Goal: Transaction & Acquisition: Purchase product/service

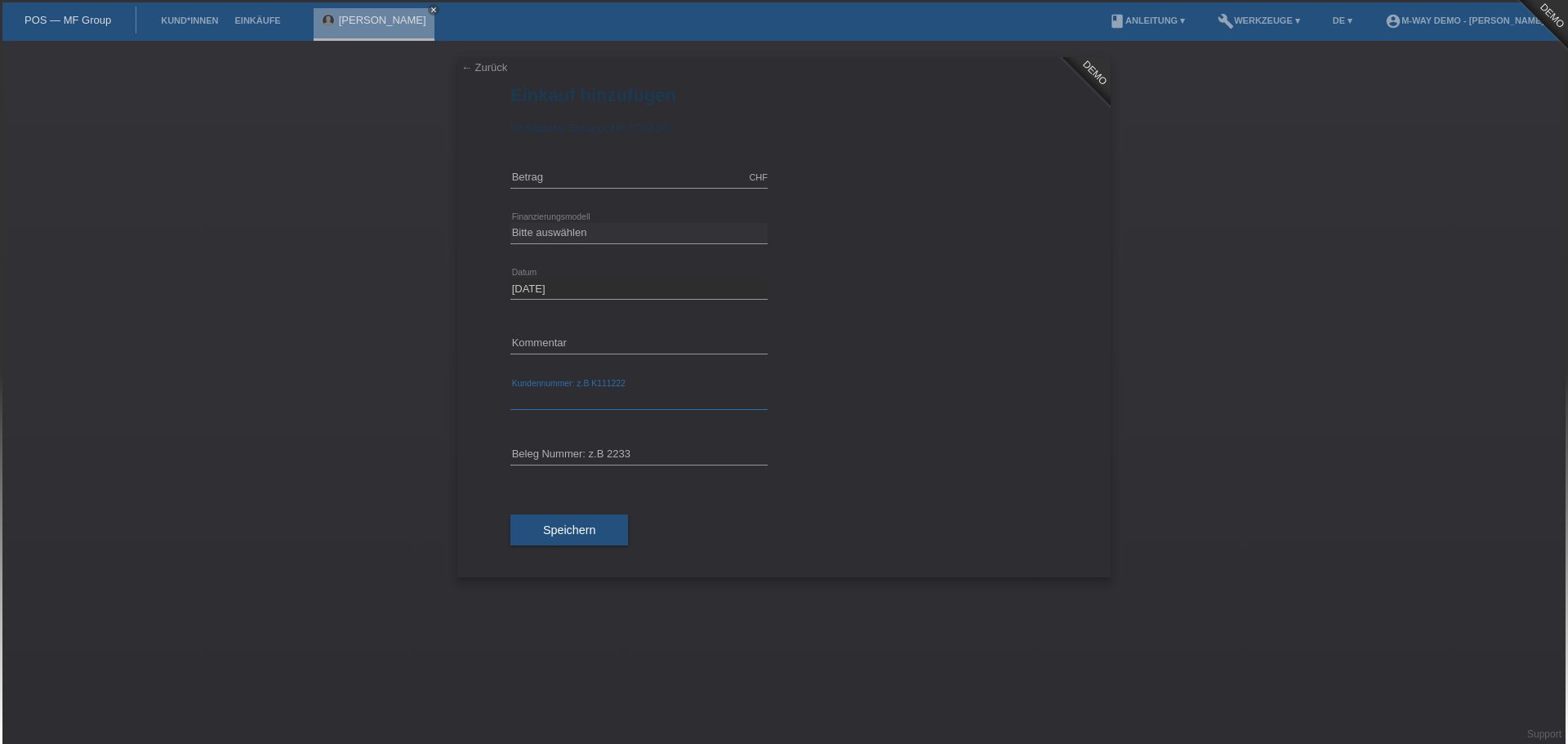
click at [580, 405] on input "text" at bounding box center [639, 399] width 257 height 21
click at [464, 65] on link "← Zurück" at bounding box center [484, 67] width 46 height 12
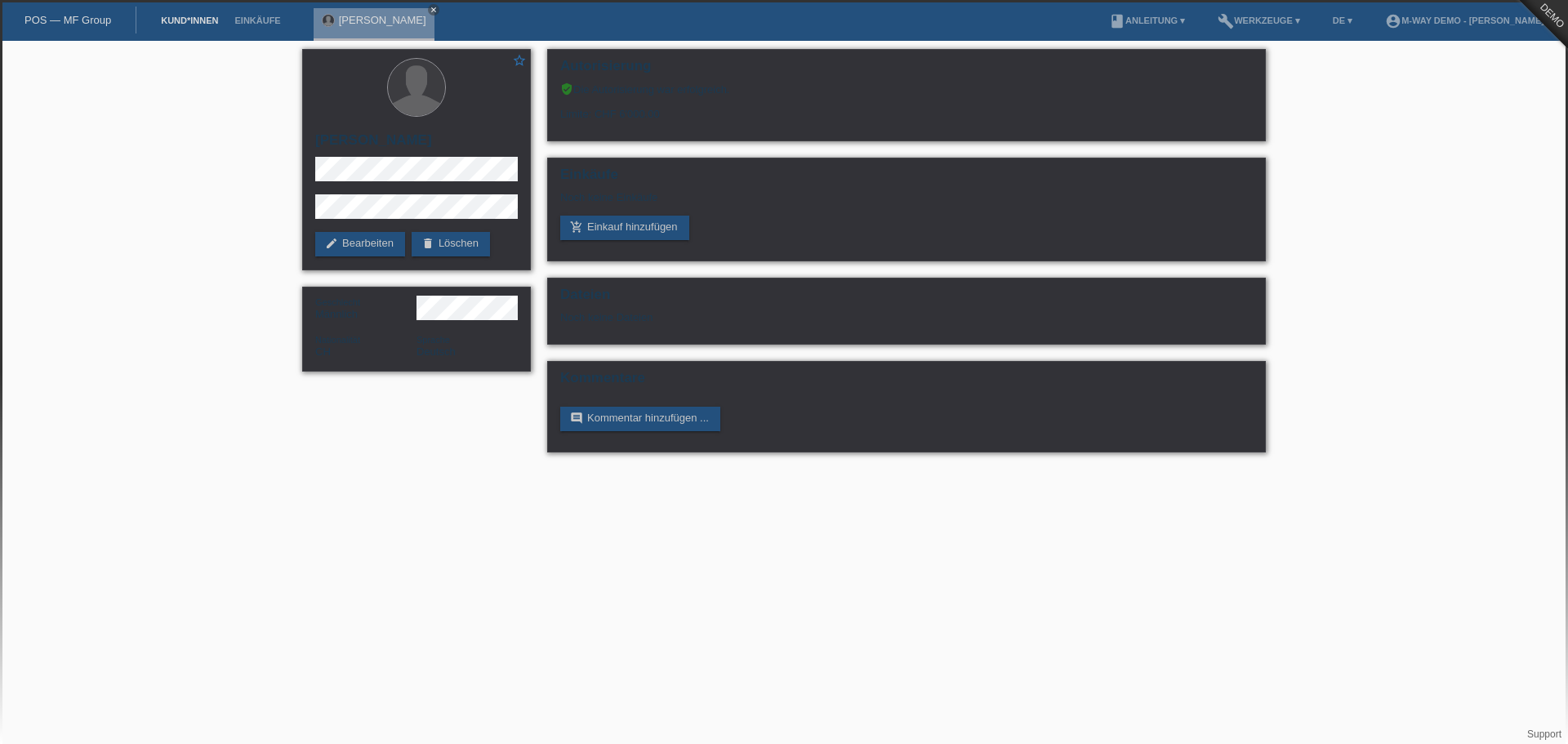
click at [204, 17] on link "Kund*innen" at bounding box center [189, 21] width 73 height 10
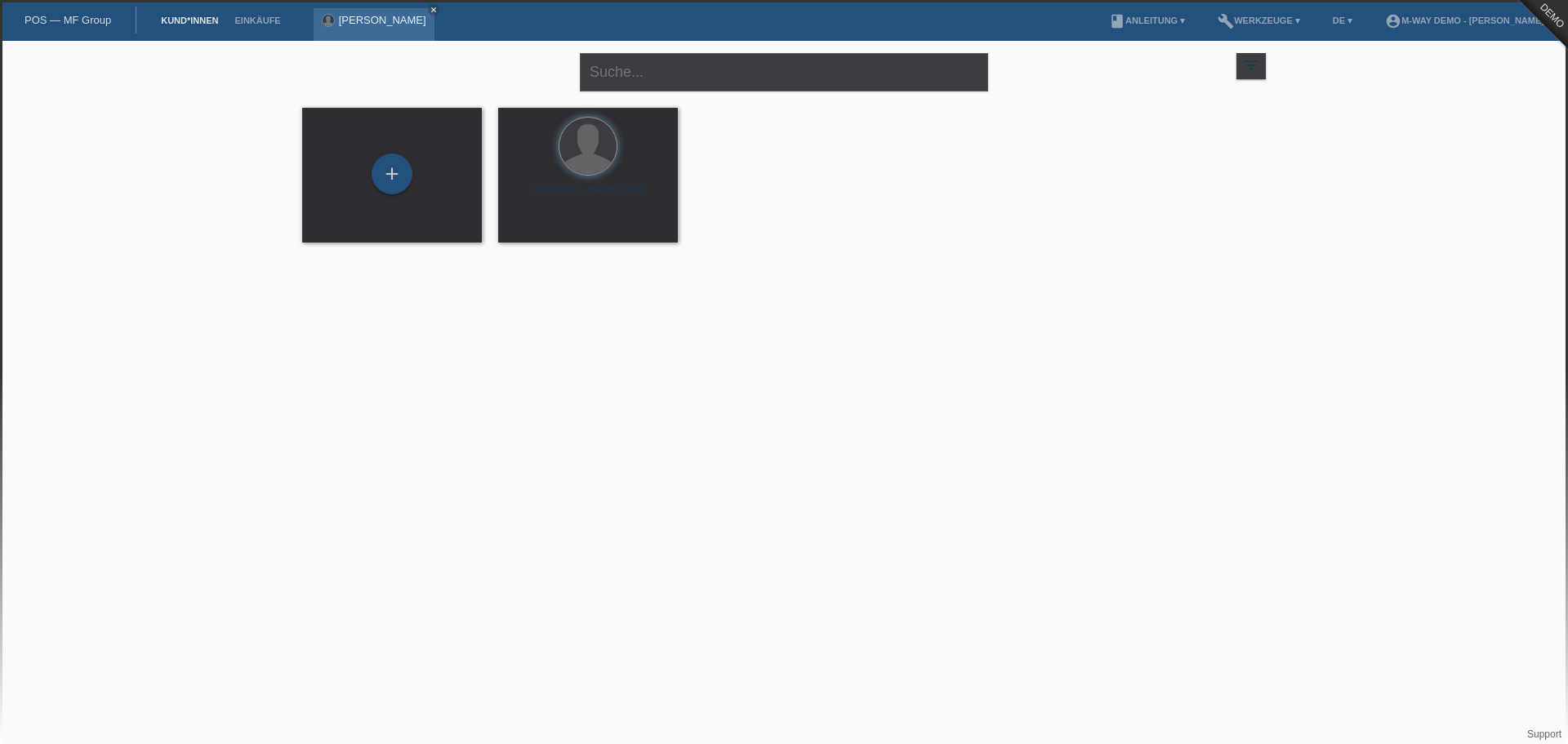
click at [380, 17] on link "[PERSON_NAME]" at bounding box center [382, 20] width 87 height 12
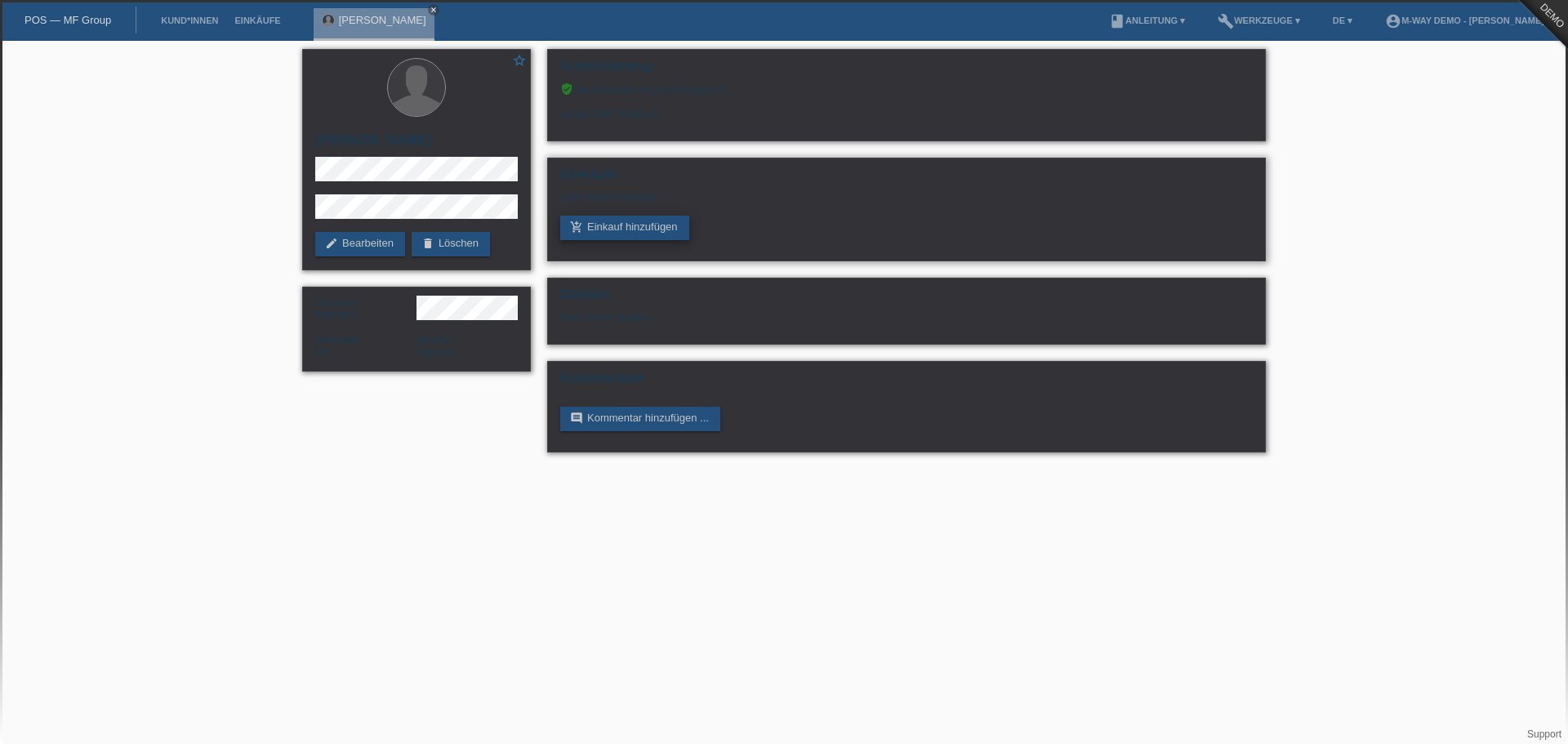
click at [657, 229] on link "add_shopping_cart Einkauf hinzufügen" at bounding box center [624, 228] width 129 height 24
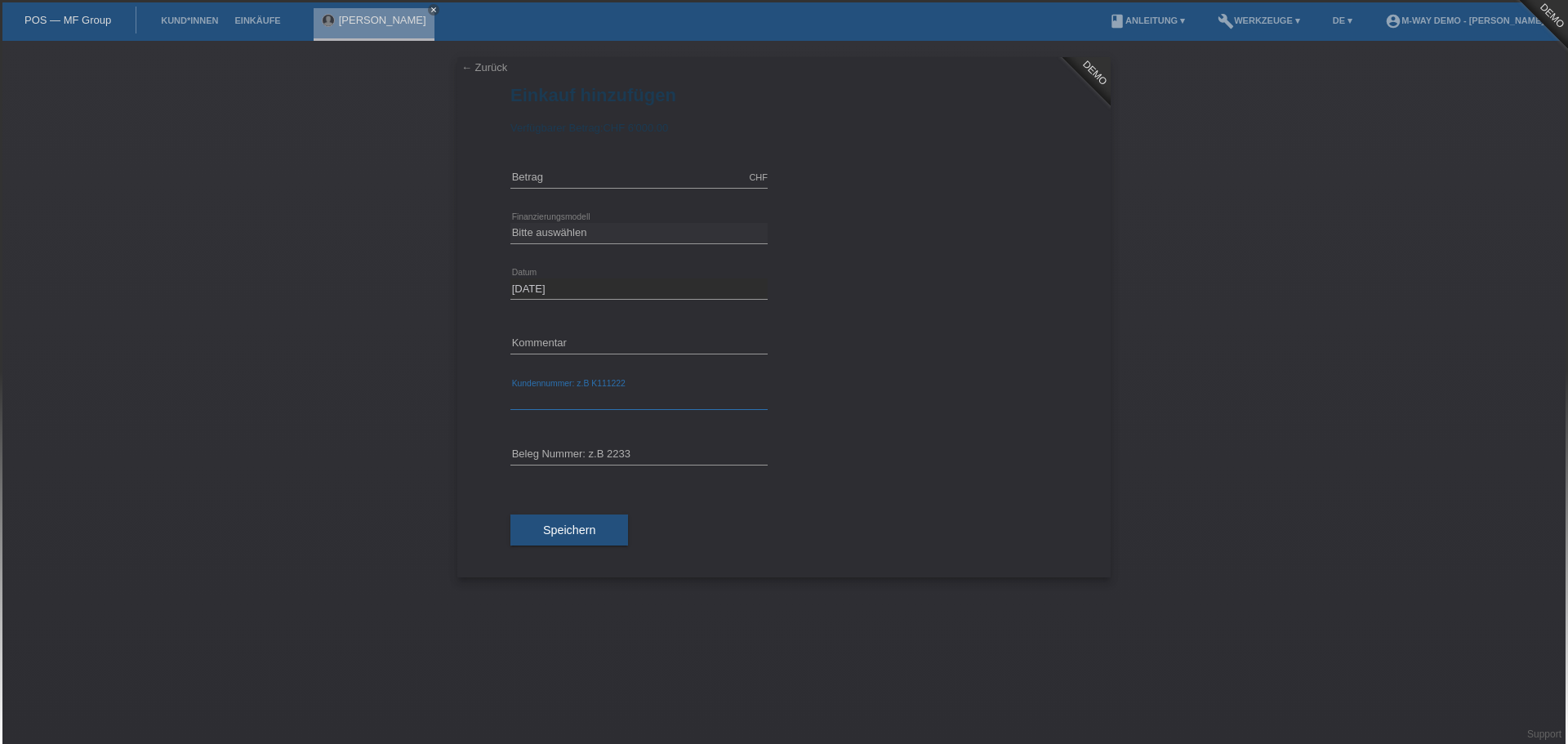
click at [596, 399] on input "text" at bounding box center [639, 399] width 257 height 21
click at [589, 442] on div "error Beleg Nummer: z.B 2233" at bounding box center [639, 455] width 257 height 56
click at [589, 456] on input "text" at bounding box center [639, 455] width 257 height 21
type input "nbcn"
click at [600, 394] on input "text" at bounding box center [639, 399] width 257 height 21
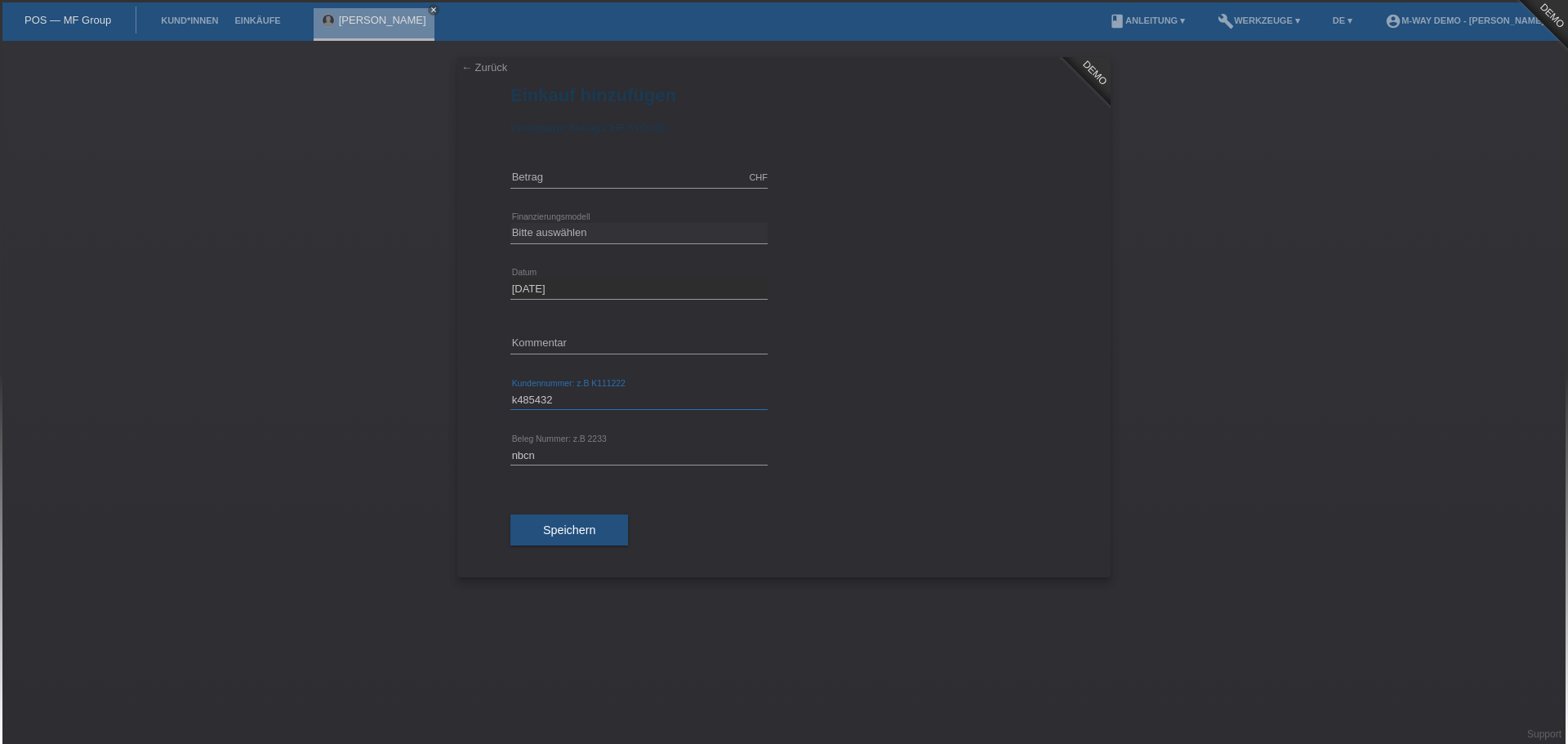
type input "k485432"
click at [478, 69] on link "← Zurück" at bounding box center [484, 67] width 46 height 12
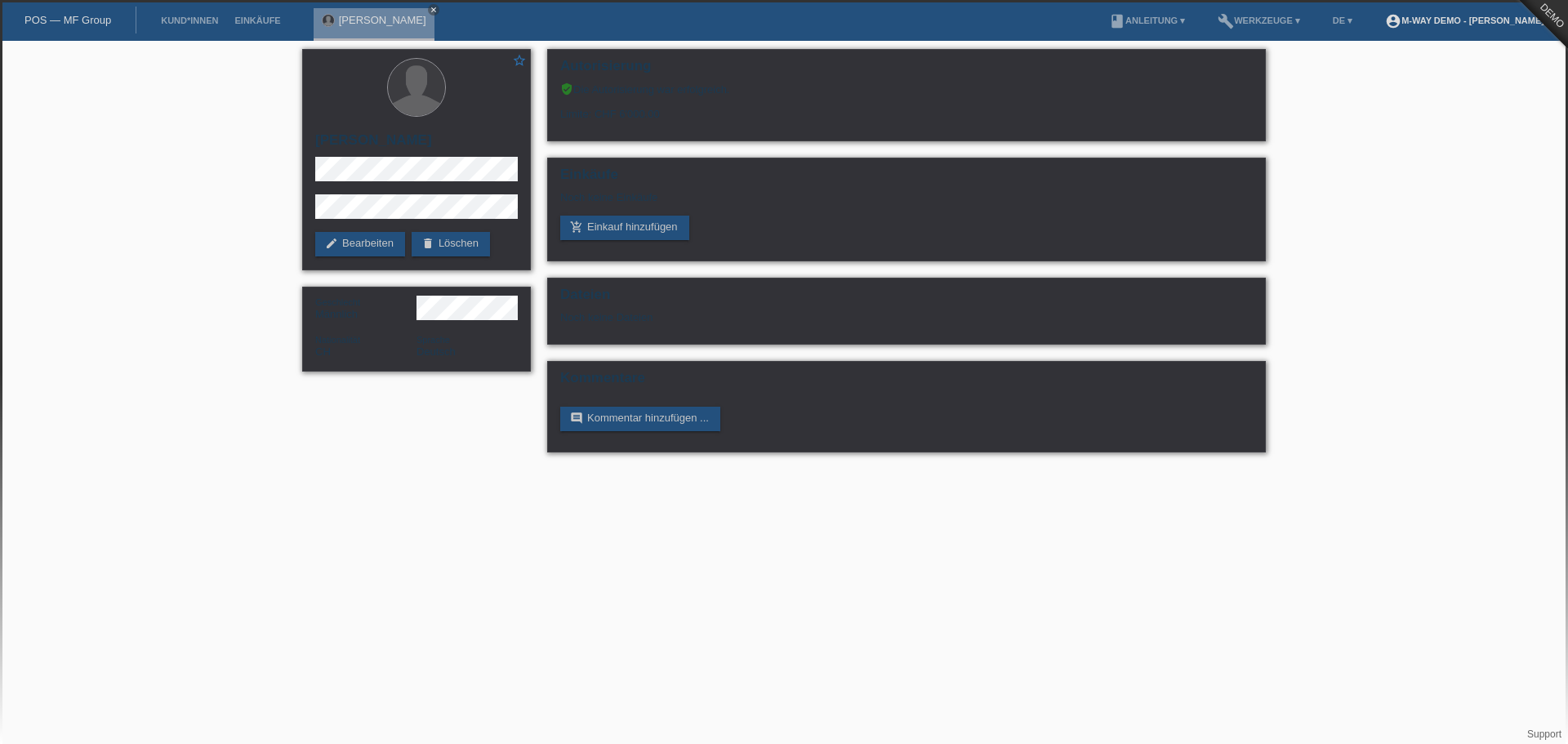
click at [1480, 22] on link "account_circle m-way Demo - [PERSON_NAME] ▾" at bounding box center [1468, 21] width 183 height 10
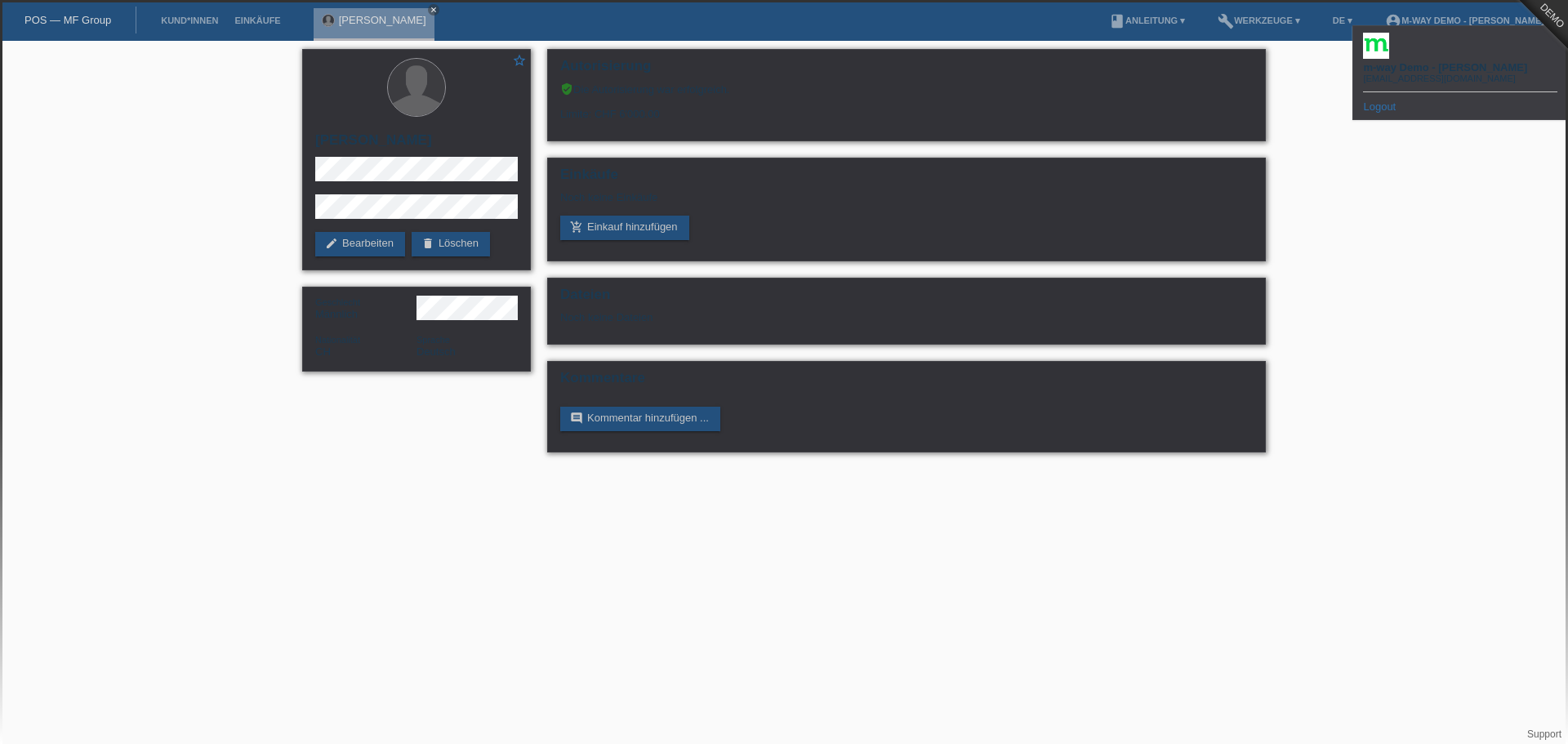
click at [1370, 100] on link "Logout" at bounding box center [1379, 106] width 32 height 12
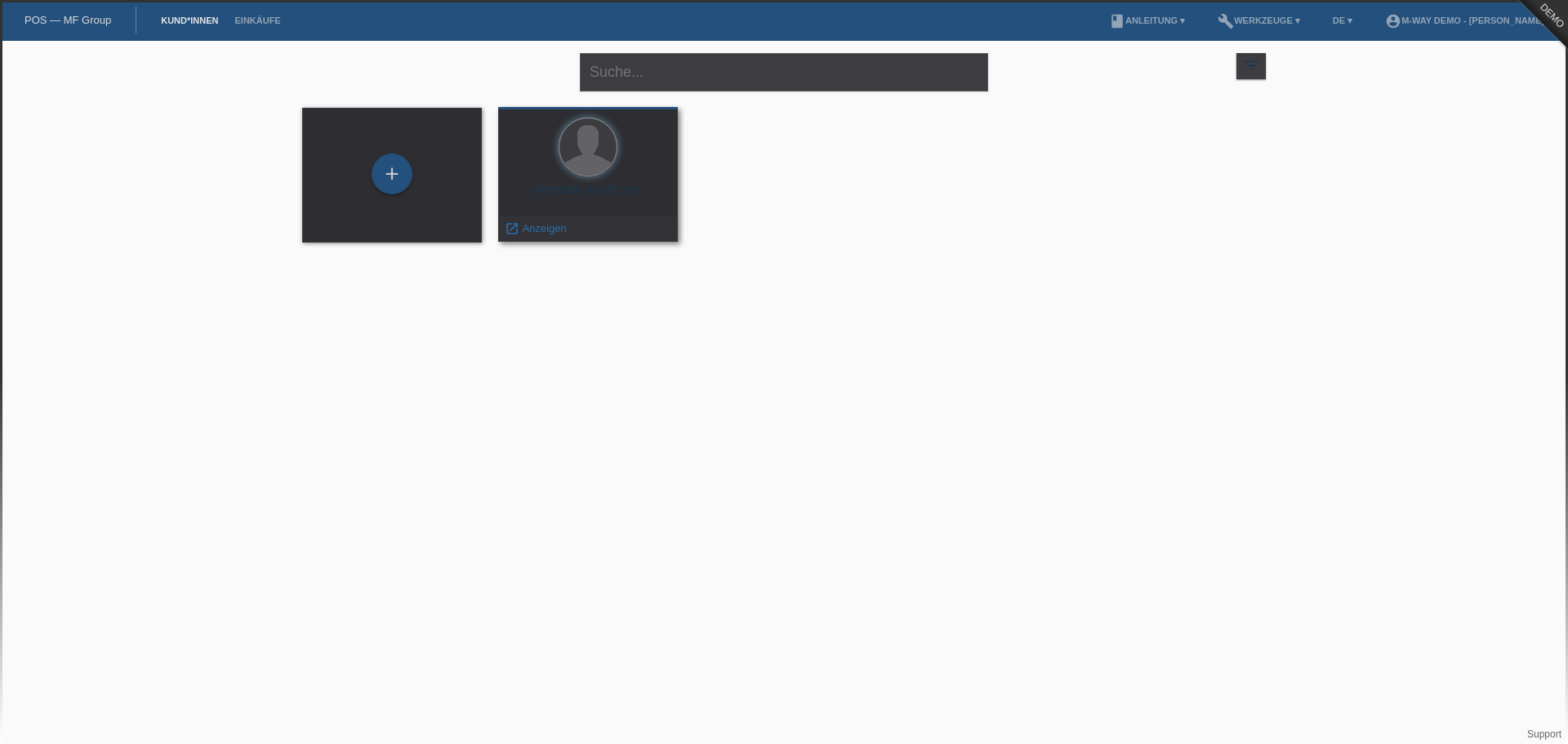
click at [605, 187] on div "Max Mustermann (25)" at bounding box center [588, 196] width 154 height 26
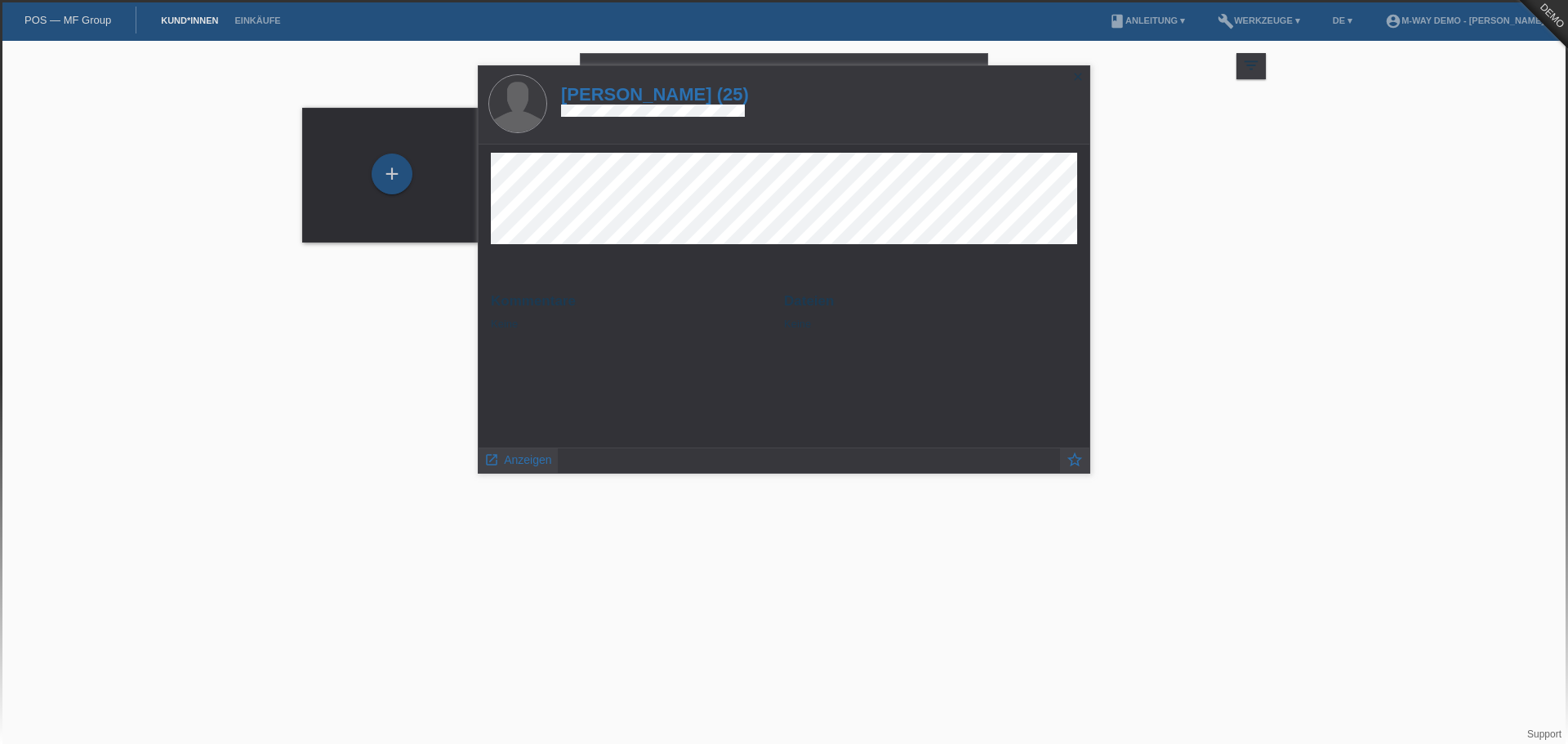
click at [1176, 263] on html "POS — MF Group Kund*innen Einkäufe menu account_circle m-way Demo - Björn Grevi…" at bounding box center [784, 131] width 1568 height 263
click at [529, 459] on span "Anzeigen" at bounding box center [527, 460] width 47 height 13
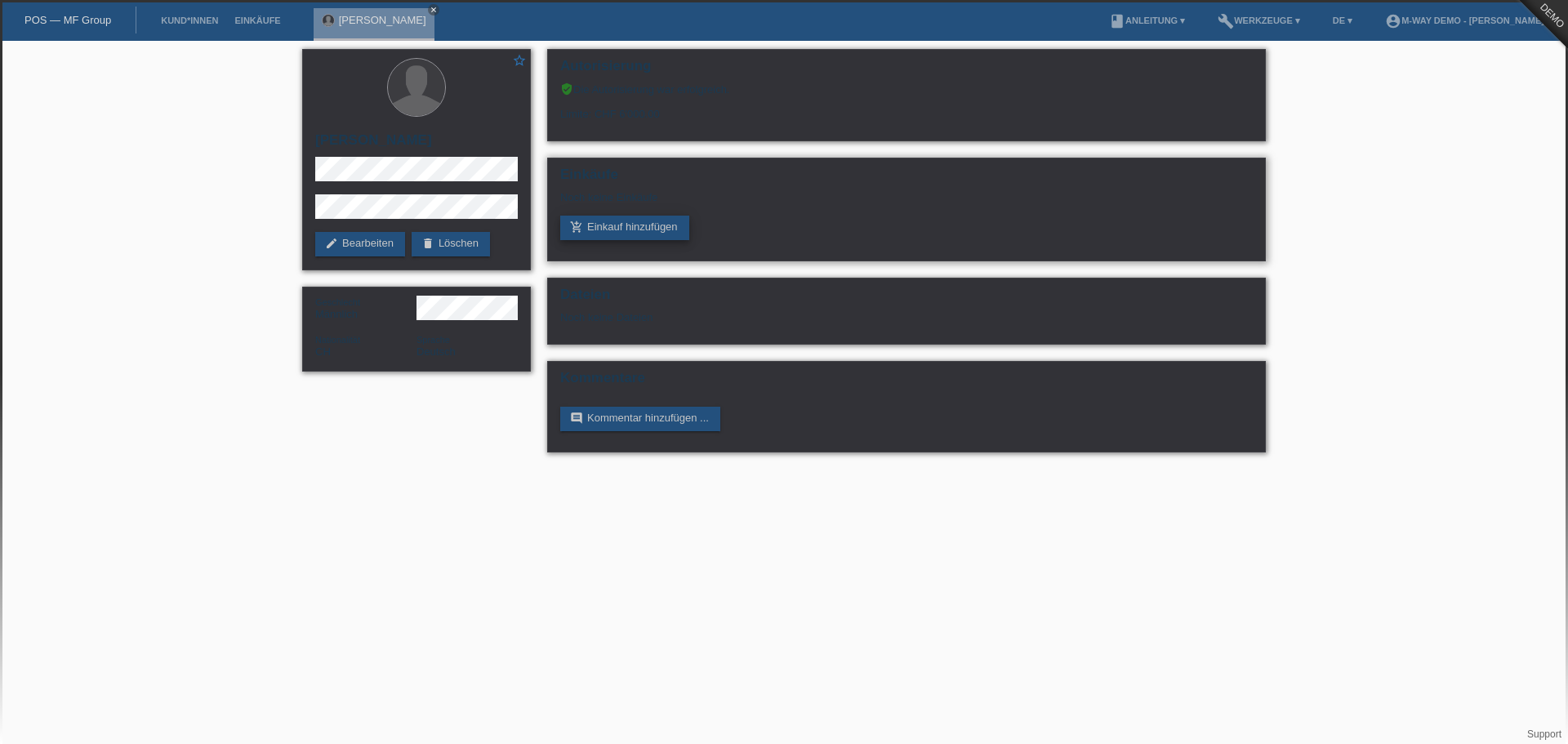
click at [636, 229] on link "add_shopping_cart Einkauf hinzufügen" at bounding box center [624, 228] width 129 height 24
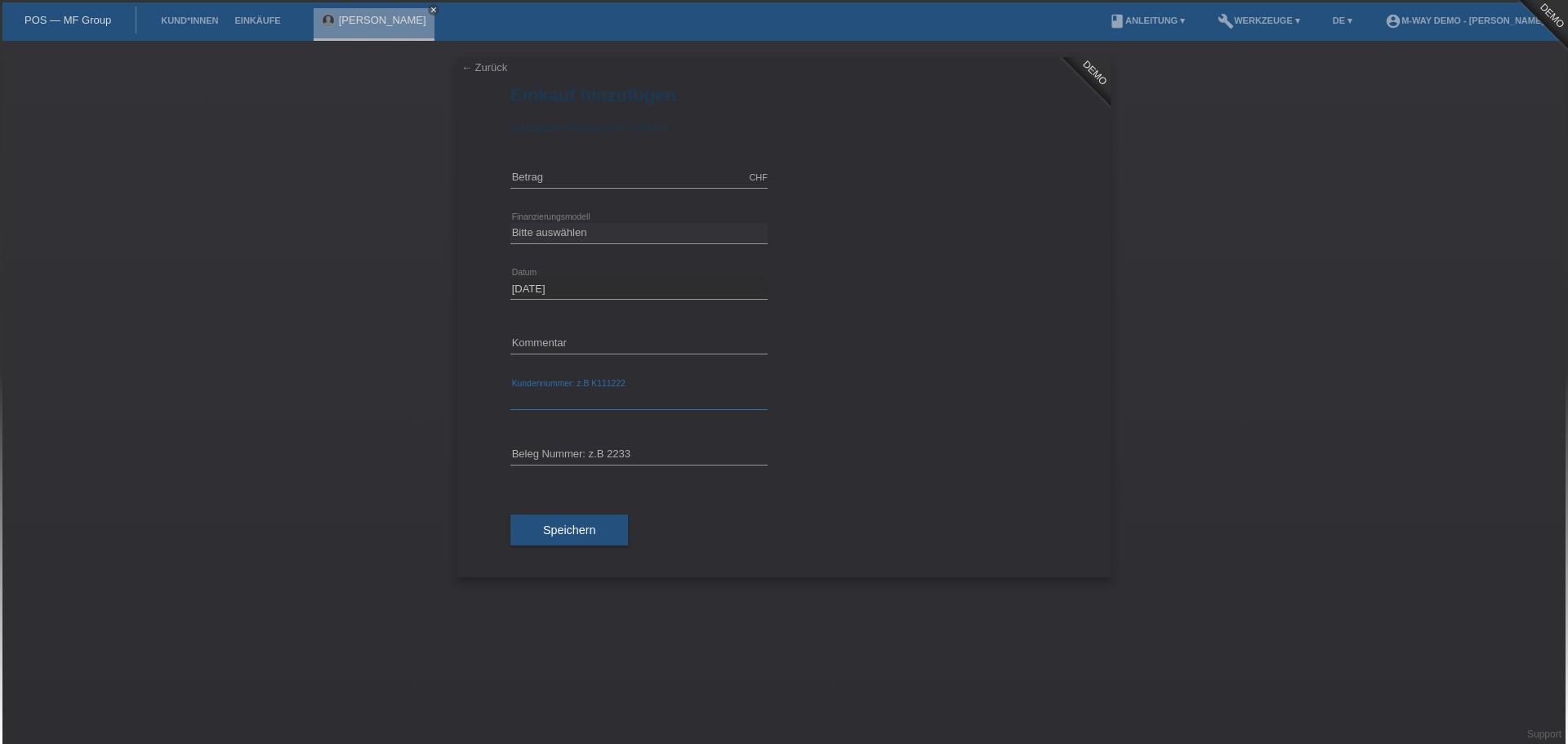
click at [621, 389] on input "text" at bounding box center [639, 399] width 257 height 21
type input "cgvhbdg"
click at [589, 443] on div "error Beleg Nummer: z.B 2233" at bounding box center [639, 455] width 257 height 56
click at [589, 453] on input "text" at bounding box center [639, 455] width 257 height 21
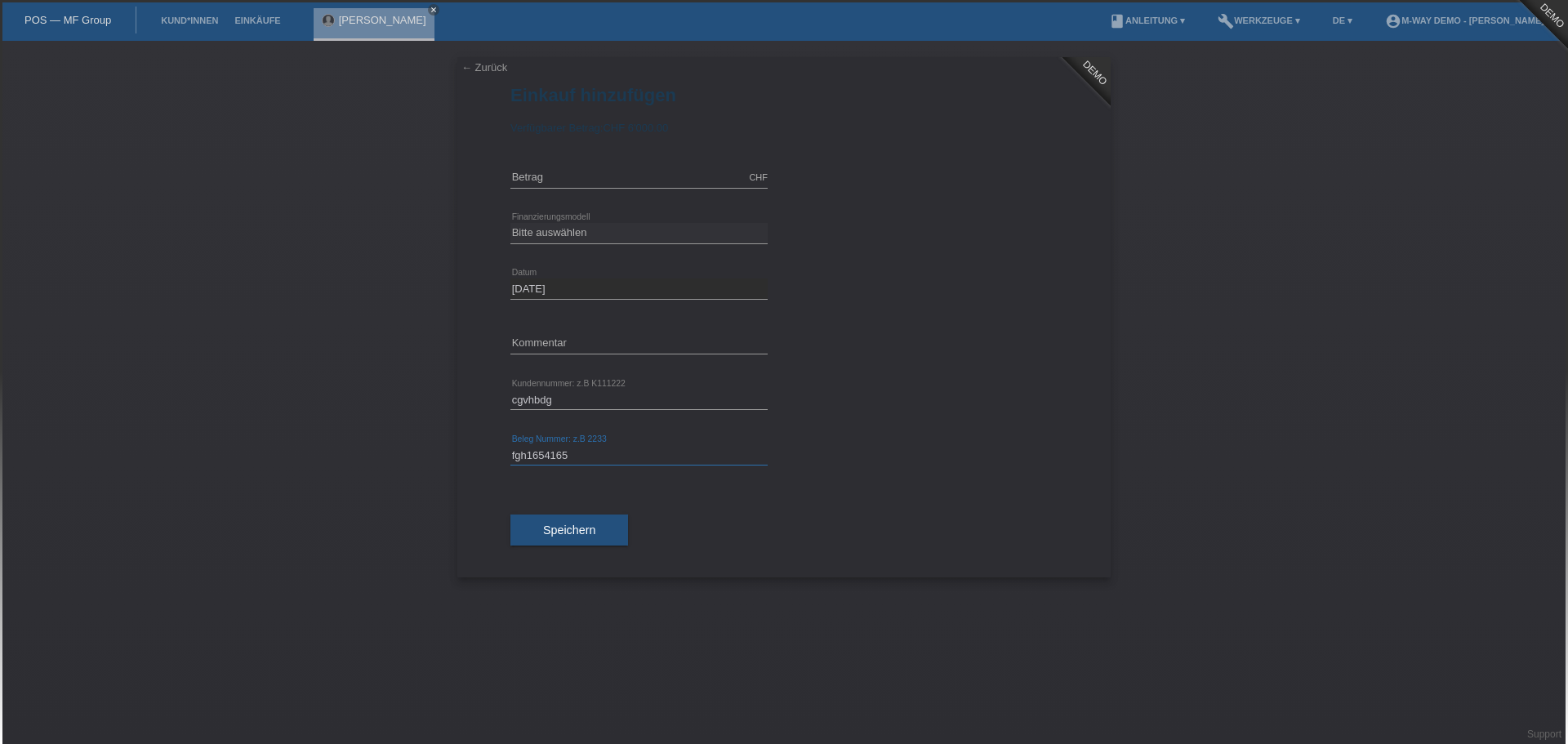
type input "fgh1654165"
click at [559, 395] on input "cgvhbdg" at bounding box center [639, 399] width 257 height 21
type input "cgvhbdg6516541"
